Goal: Find contact information: Find contact information

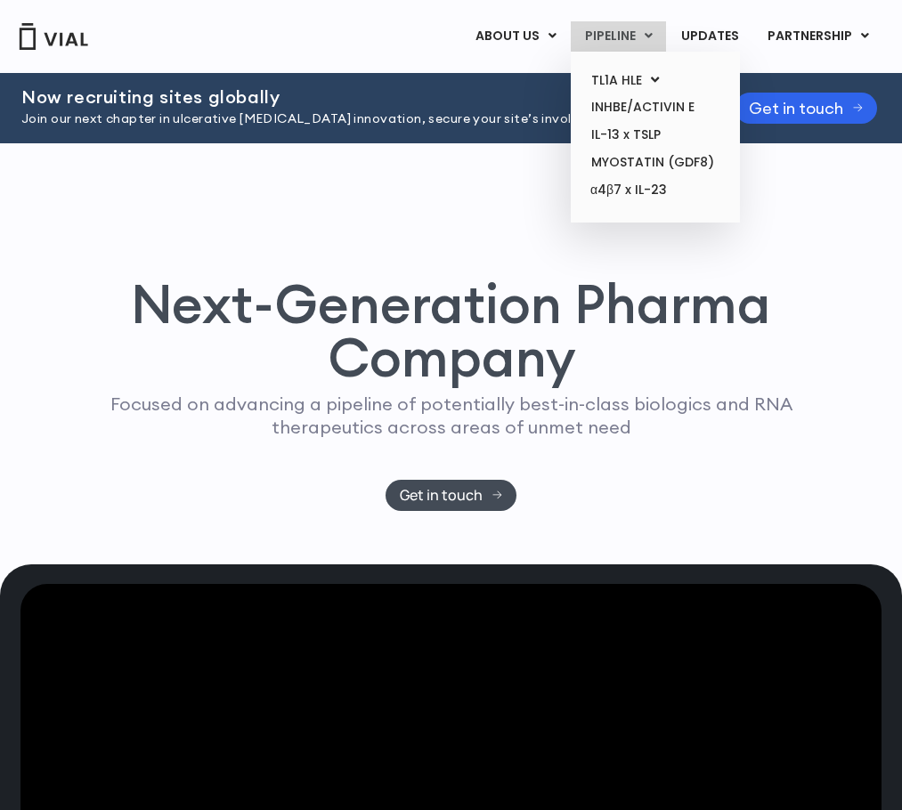
click at [639, 41] on link "PIPELINE" at bounding box center [618, 36] width 95 height 30
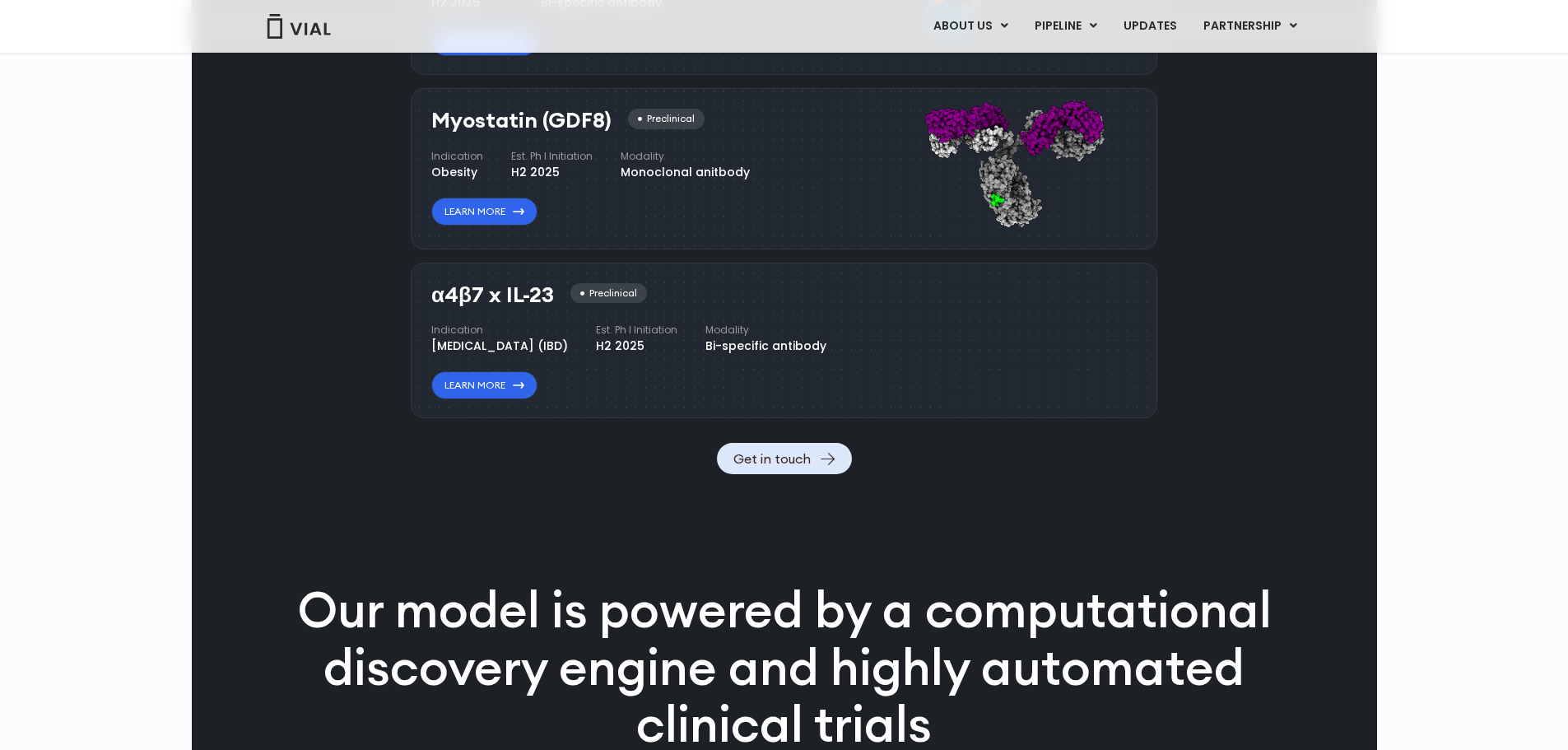
scroll to position [2053, 0]
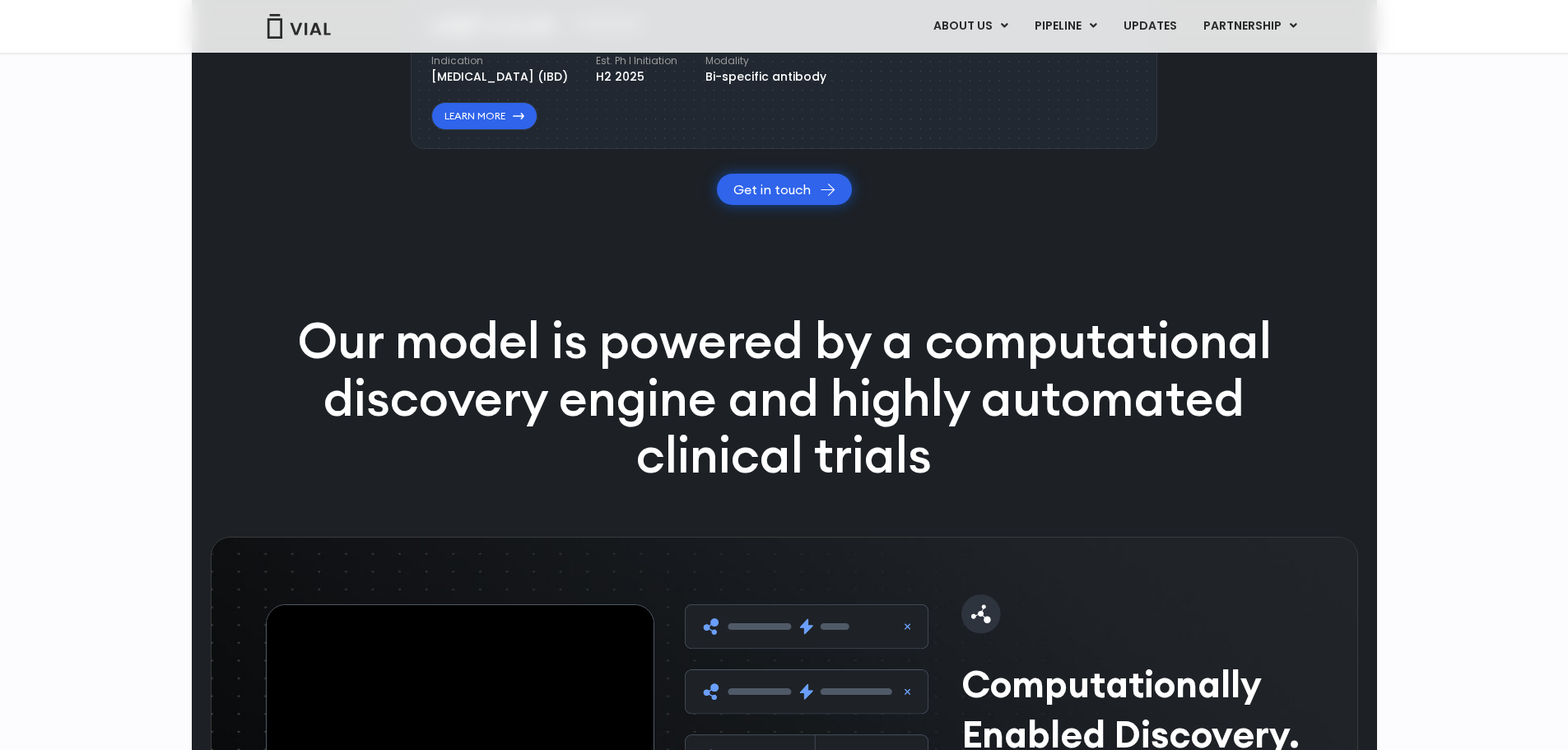
click at [788, 205] on link "Get in touch" at bounding box center [785, 190] width 135 height 31
